Goal: Navigation & Orientation: Understand site structure

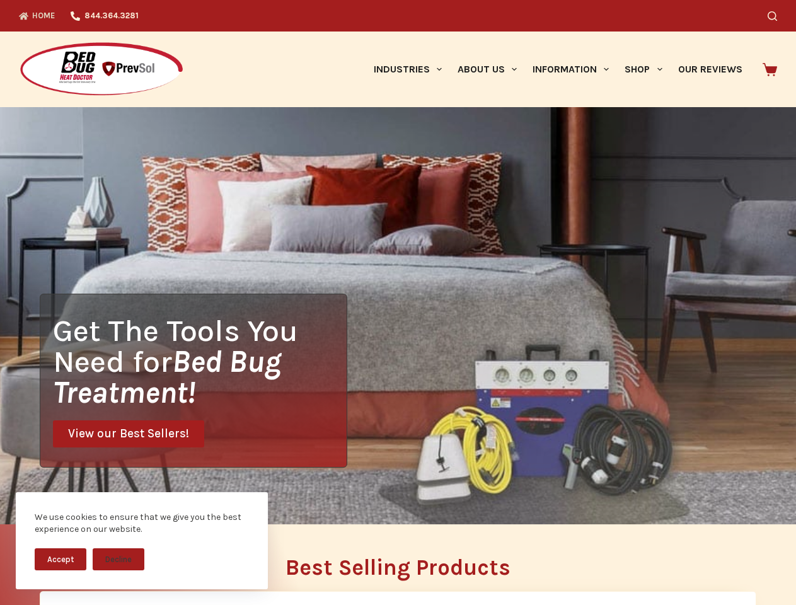
click at [398, 302] on div "Get The Tools You Need for Bed Bug Treatment! View our Best Sellers!" at bounding box center [398, 315] width 796 height 417
click at [60, 559] on button "Accept" at bounding box center [61, 559] width 52 height 22
click at [118, 559] on button "Decline" at bounding box center [119, 559] width 52 height 22
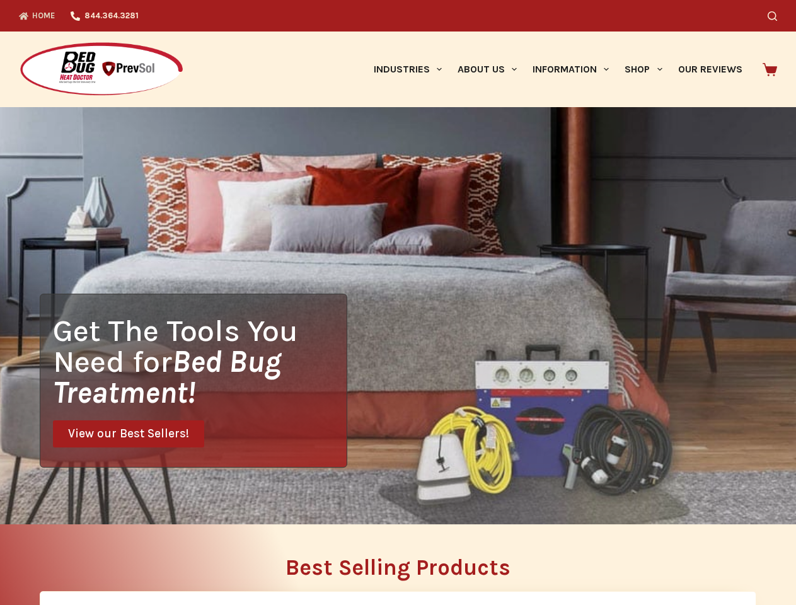
click at [777, 16] on icon "Search" at bounding box center [771, 15] width 9 height 9
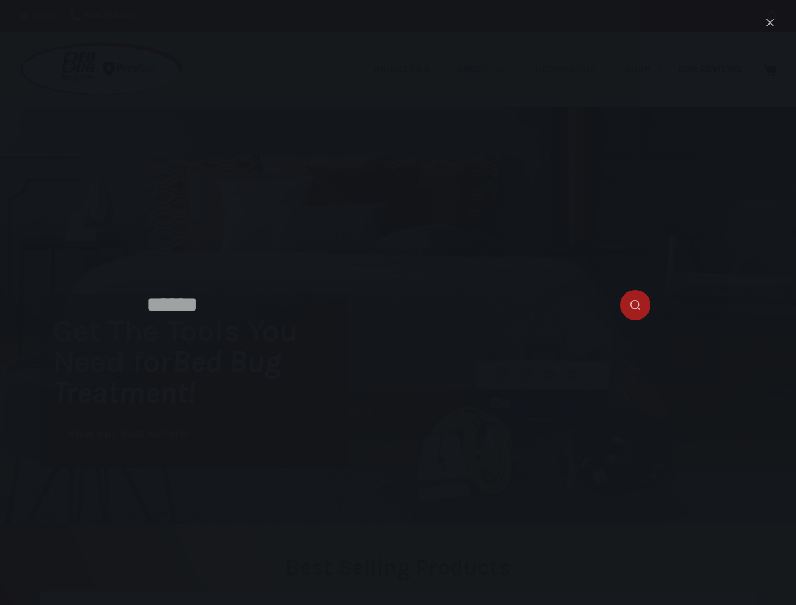
click at [412, 69] on link "Industries" at bounding box center [407, 69] width 84 height 76
click at [492, 69] on link "About Us" at bounding box center [486, 69] width 75 height 76
click at [576, 69] on link "Information" at bounding box center [571, 69] width 92 height 76
click at [648, 69] on link "Shop" at bounding box center [643, 69] width 53 height 76
